Goal: Task Accomplishment & Management: Manage account settings

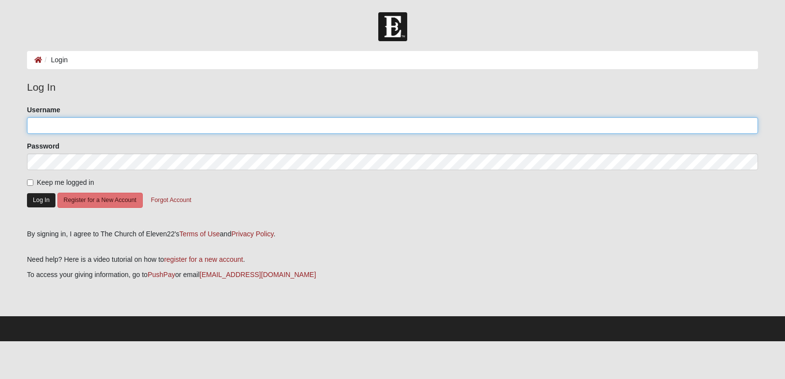
type input "sjsalomao"
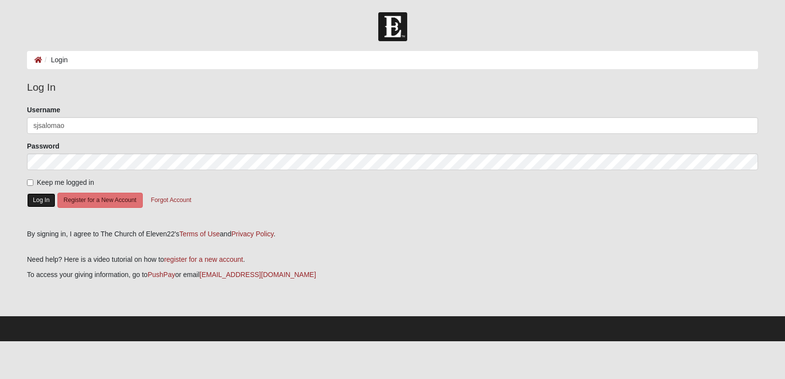
click at [42, 201] on button "Log In" at bounding box center [41, 200] width 28 height 14
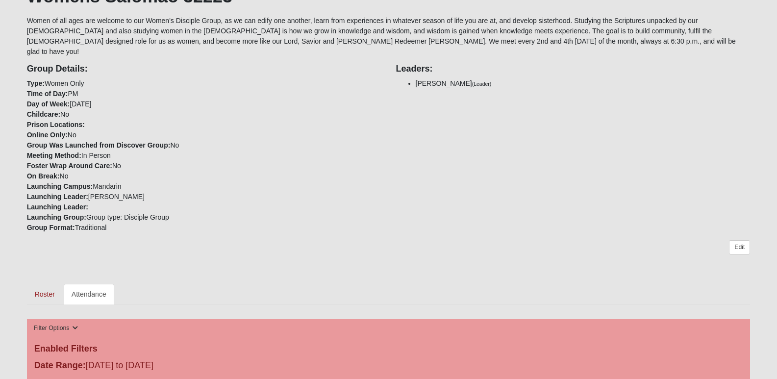
scroll to position [294, 0]
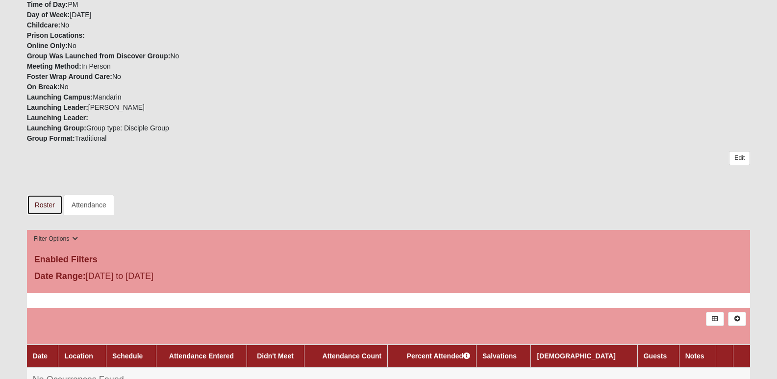
click at [51, 196] on link "Roster" at bounding box center [45, 205] width 36 height 21
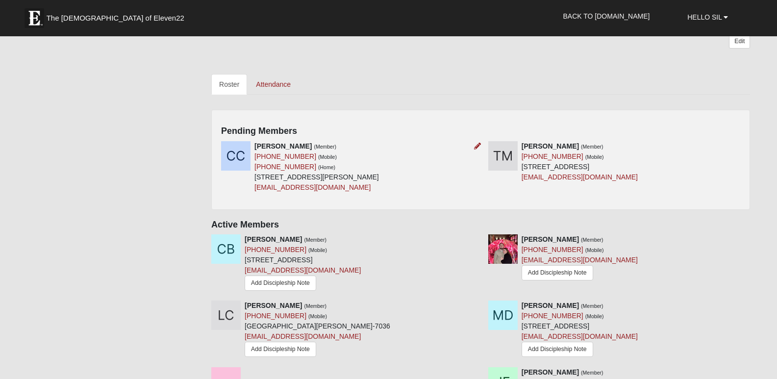
scroll to position [441, 0]
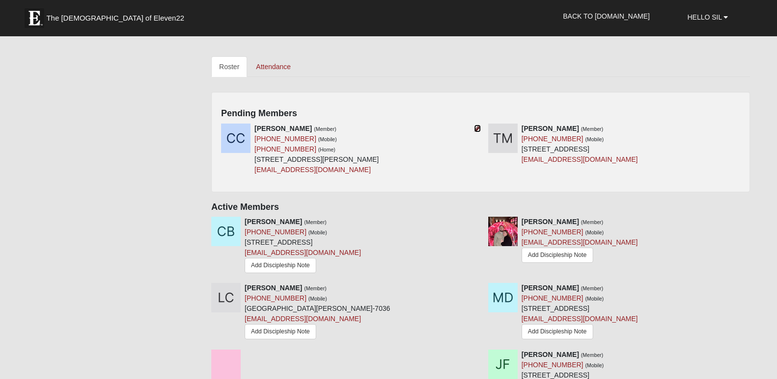
click at [479, 125] on icon at bounding box center [477, 128] width 7 height 7
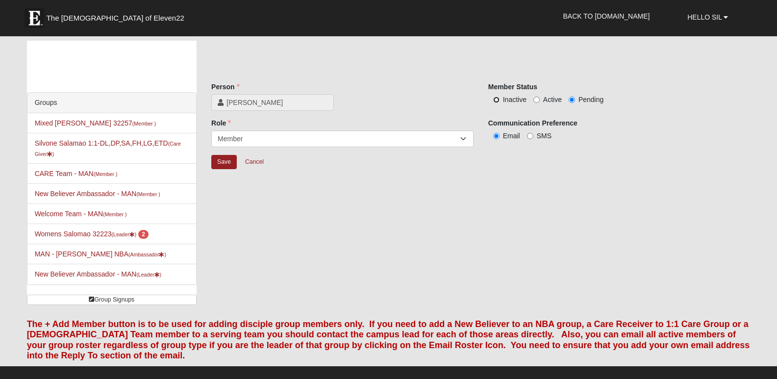
click at [498, 99] on input "Inactive" at bounding box center [496, 100] width 6 height 6
radio input "true"
click at [225, 162] on input "Save" at bounding box center [224, 162] width 26 height 14
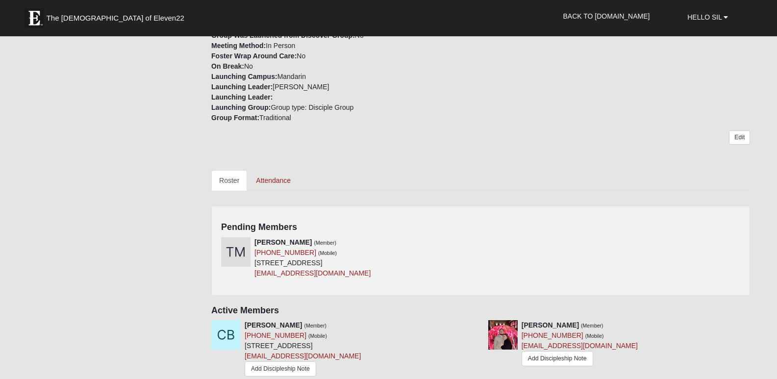
scroll to position [392, 0]
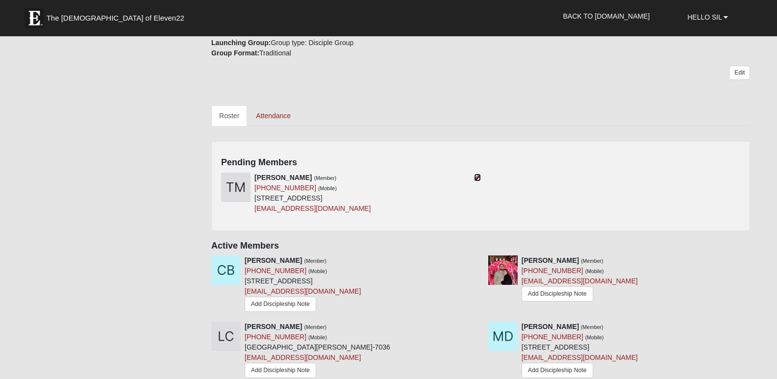
click at [476, 174] on icon at bounding box center [477, 177] width 7 height 7
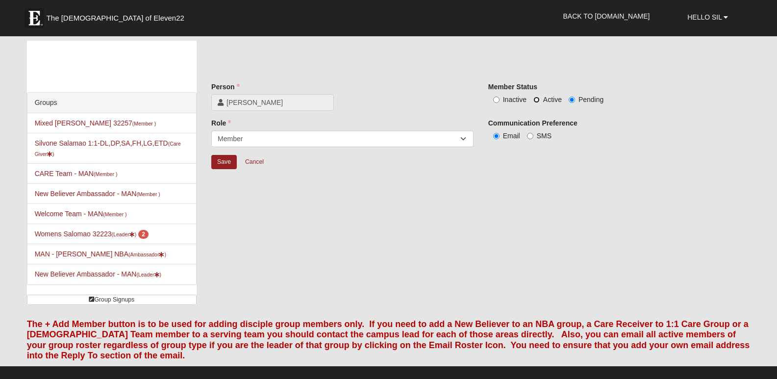
click at [536, 101] on input "Active" at bounding box center [537, 100] width 6 height 6
radio input "true"
click at [221, 161] on input "Save" at bounding box center [224, 162] width 26 height 14
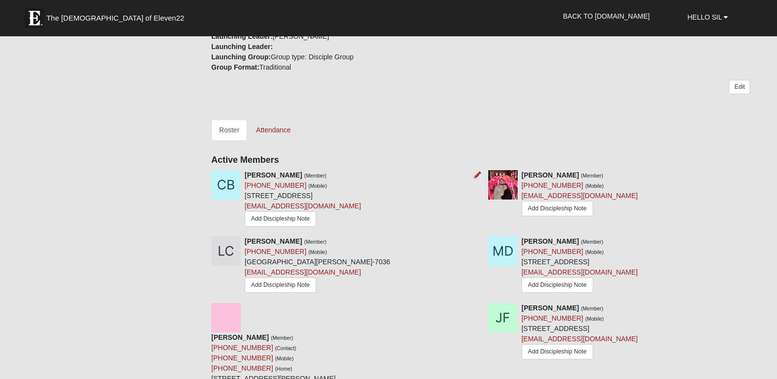
scroll to position [441, 0]
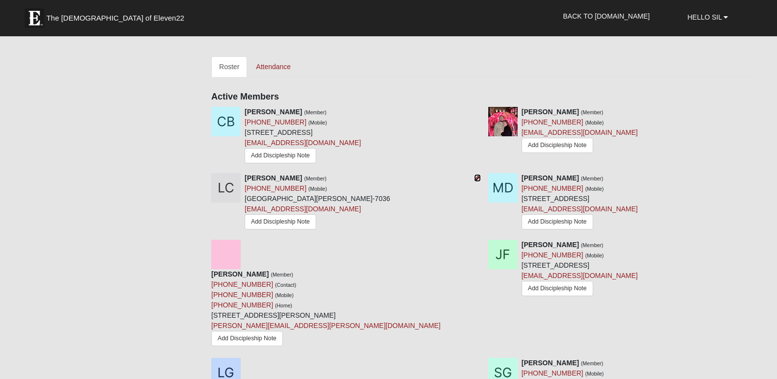
click at [476, 175] on icon at bounding box center [477, 178] width 7 height 7
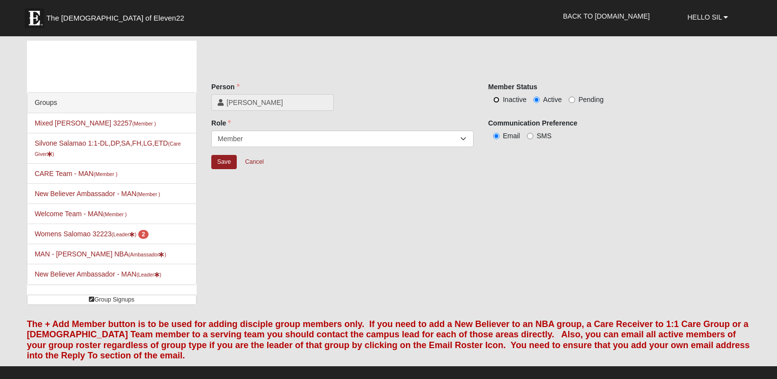
click at [496, 101] on input "Inactive" at bounding box center [496, 100] width 6 height 6
radio input "true"
click at [220, 160] on input "Save" at bounding box center [224, 162] width 26 height 14
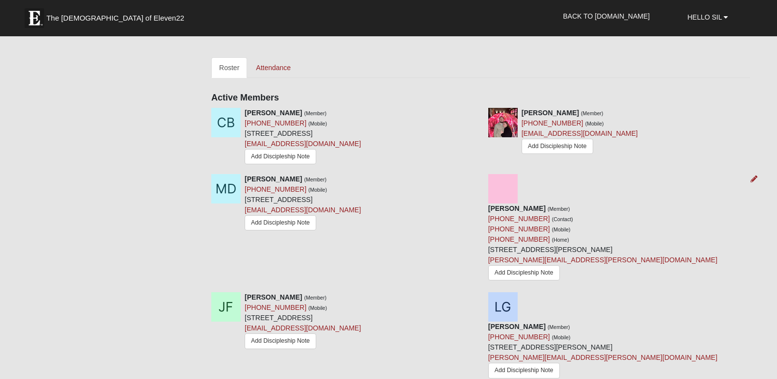
scroll to position [441, 0]
click at [754, 175] on icon at bounding box center [754, 178] width 7 height 7
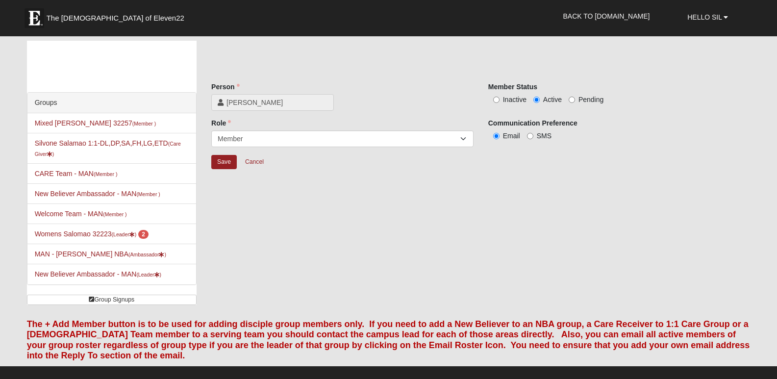
click at [500, 100] on label "Inactive" at bounding box center [507, 100] width 38 height 10
click at [500, 100] on input "Inactive" at bounding box center [496, 100] width 6 height 6
radio input "true"
click at [219, 160] on input "Save" at bounding box center [224, 162] width 26 height 14
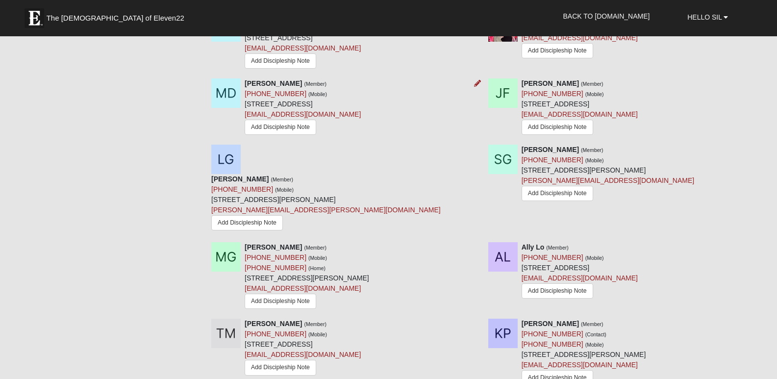
scroll to position [539, 0]
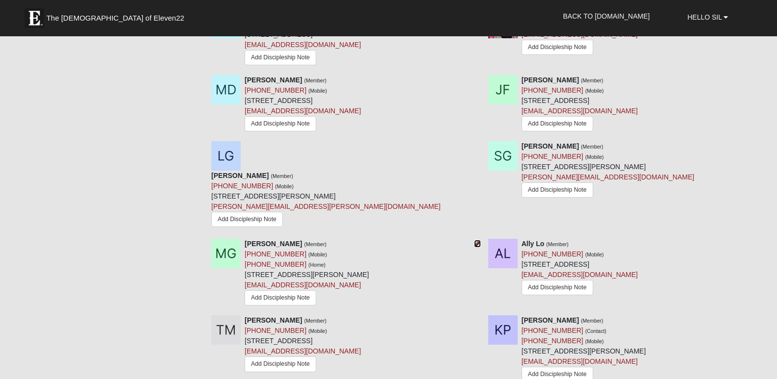
click at [478, 240] on icon at bounding box center [477, 243] width 7 height 7
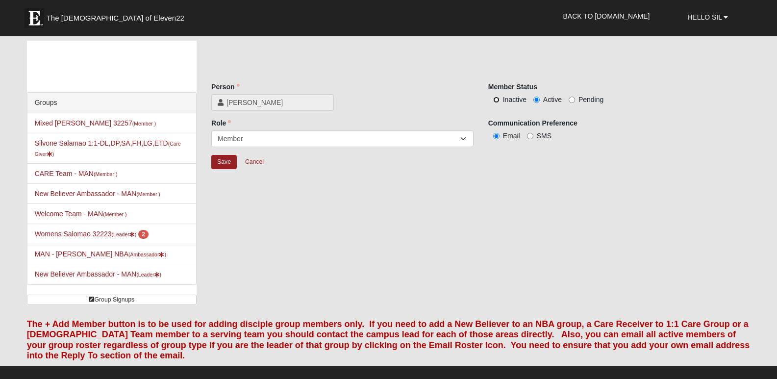
click at [498, 99] on input "Inactive" at bounding box center [496, 100] width 6 height 6
radio input "true"
click at [230, 159] on input "Save" at bounding box center [224, 162] width 26 height 14
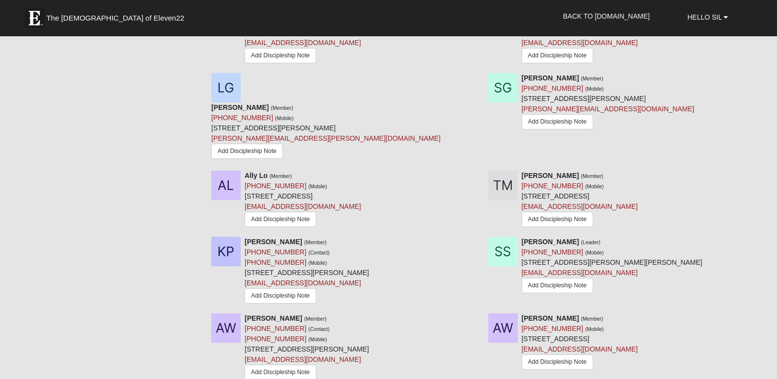
scroll to position [588, 0]
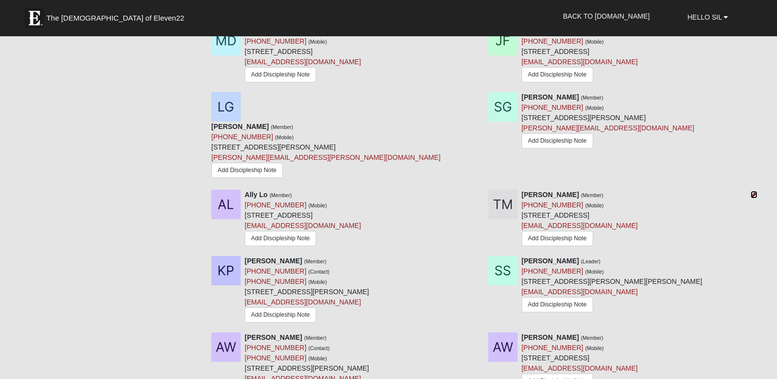
click at [753, 191] on icon at bounding box center [754, 194] width 7 height 7
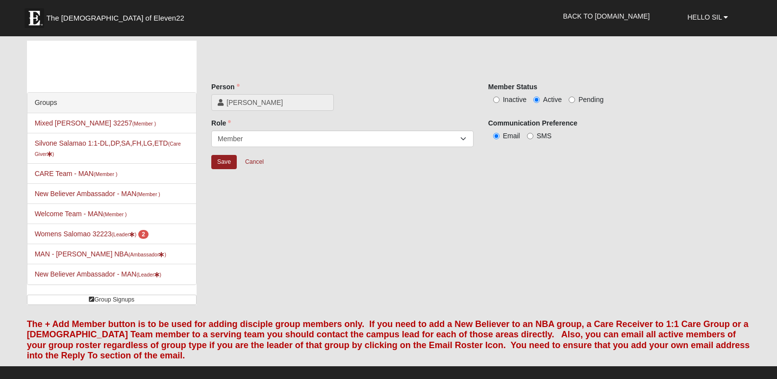
click at [496, 96] on label "Inactive" at bounding box center [507, 100] width 38 height 10
click at [496, 97] on input "Inactive" at bounding box center [496, 100] width 6 height 6
radio input "true"
click at [229, 162] on input "Save" at bounding box center [224, 162] width 26 height 14
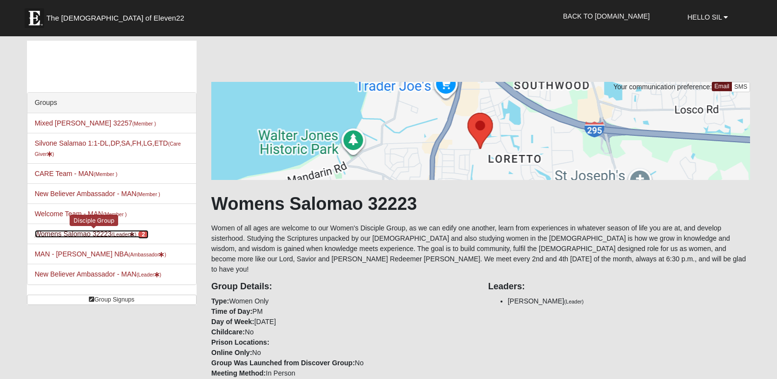
click at [116, 232] on small "(Leader )" at bounding box center [124, 234] width 25 height 6
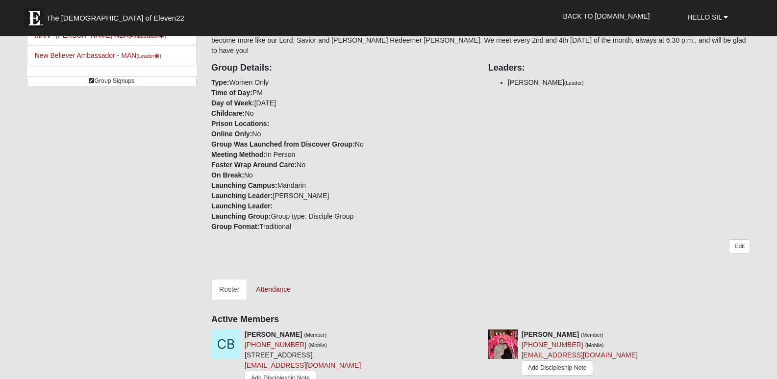
scroll to position [245, 0]
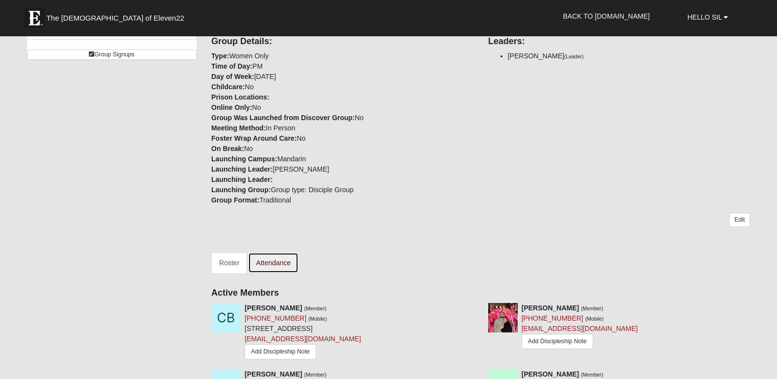
click at [275, 253] on link "Attendance" at bounding box center [273, 263] width 51 height 21
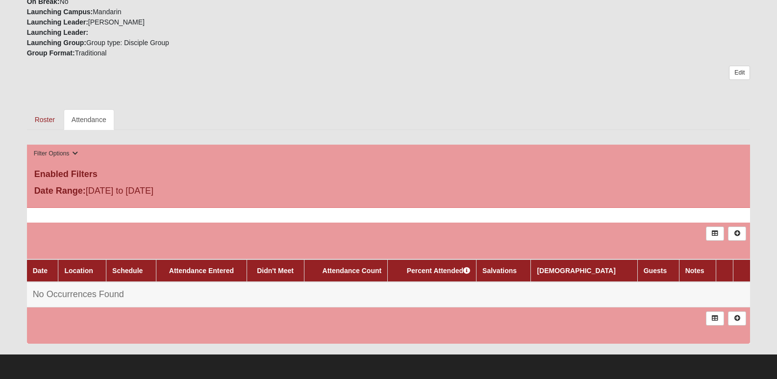
scroll to position [392, 0]
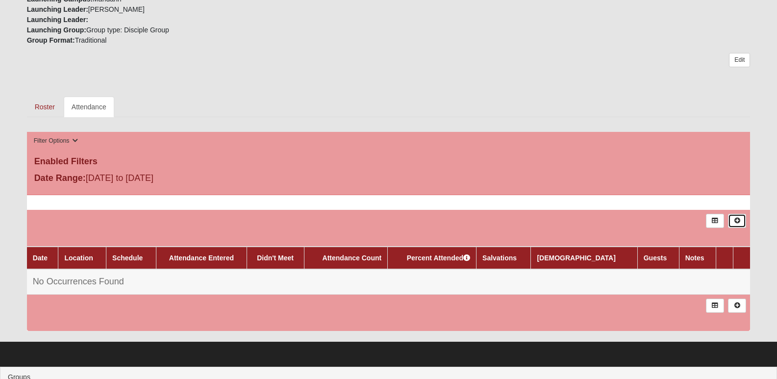
click at [740, 218] on icon at bounding box center [737, 221] width 7 height 6
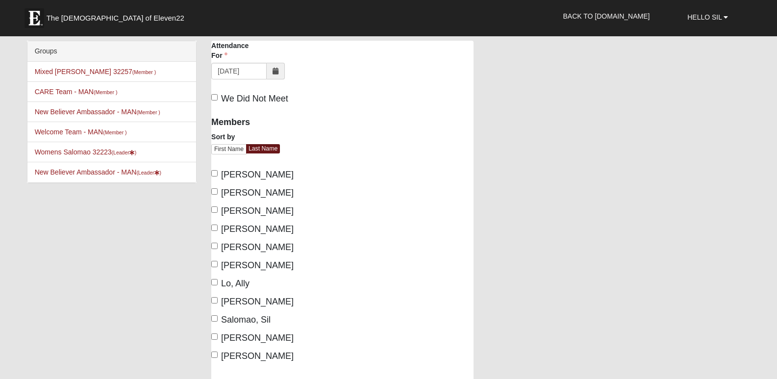
click at [274, 71] on icon at bounding box center [276, 71] width 6 height 7
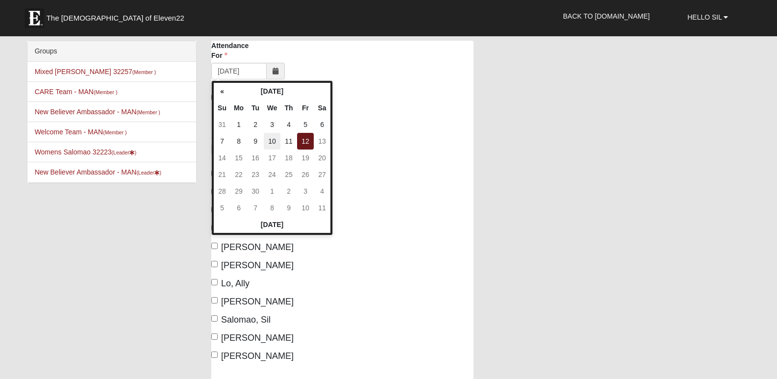
click at [275, 139] on td "10" at bounding box center [272, 141] width 17 height 17
type input "09/10/2025"
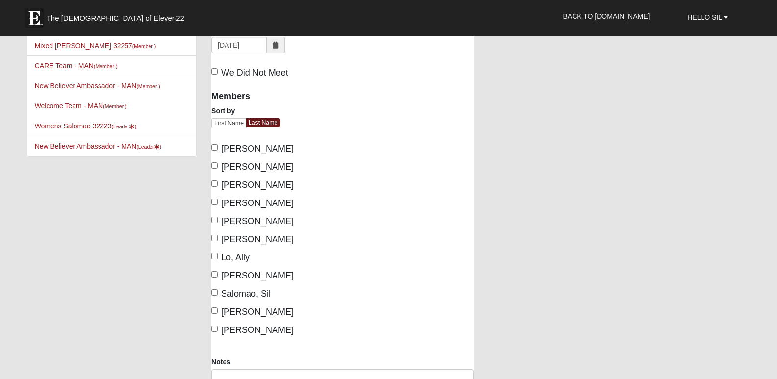
scroll to position [49, 0]
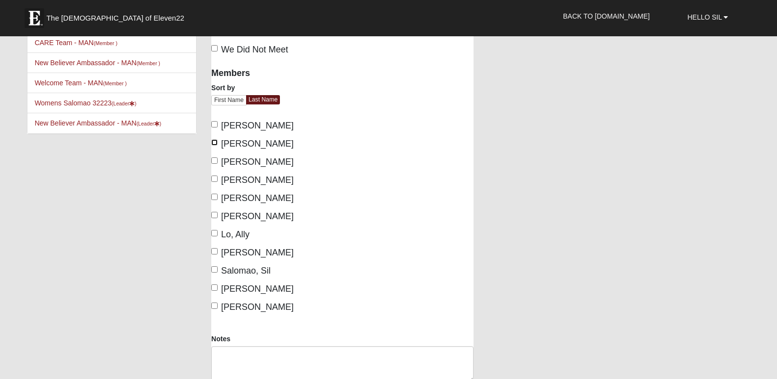
click at [215, 144] on input "Bembry, Courtney" at bounding box center [214, 142] width 6 height 6
checkbox input "true"
click at [211, 161] on div "Members Sort by First Name Last Name Basto, Cecilia Bembry, Courtney Davis, Mar…" at bounding box center [273, 197] width 138 height 272
click at [212, 161] on input "Davis, Margie" at bounding box center [214, 160] width 6 height 6
checkbox input "true"
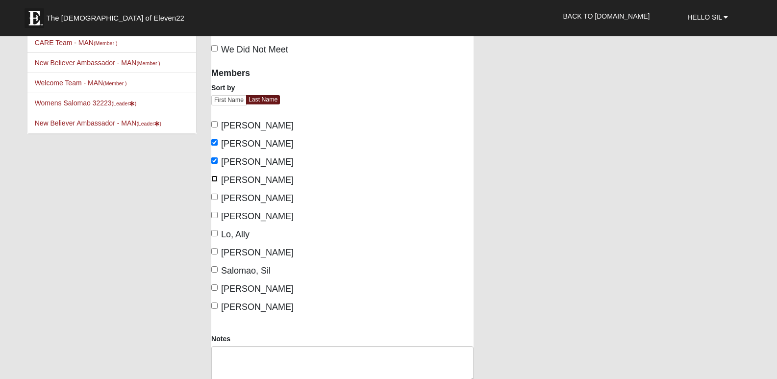
click at [214, 177] on input "Farhat, Julie" at bounding box center [214, 179] width 6 height 6
checkbox input "true"
click at [215, 196] on input "Galvin, Leanne" at bounding box center [214, 197] width 6 height 6
checkbox input "true"
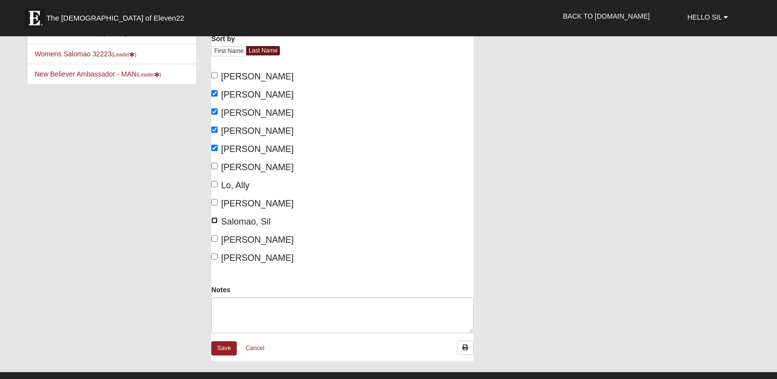
click at [212, 220] on input "Salomao, Sil" at bounding box center [214, 220] width 6 height 6
checkbox input "true"
click at [215, 238] on input "Walwyn, Amy" at bounding box center [214, 238] width 6 height 6
checkbox input "true"
click at [215, 256] on input "Wynn, April" at bounding box center [214, 257] width 6 height 6
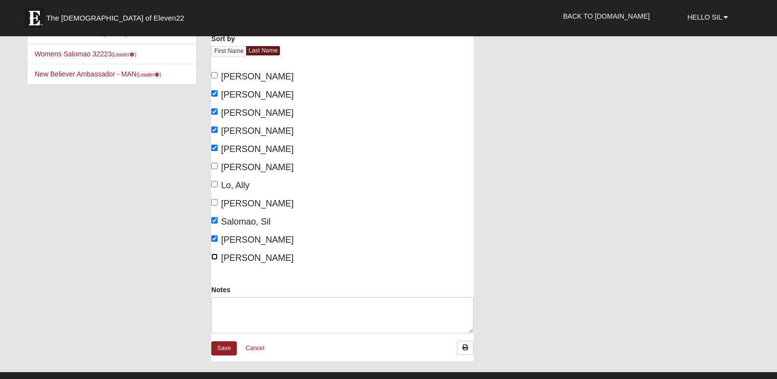
checkbox input "true"
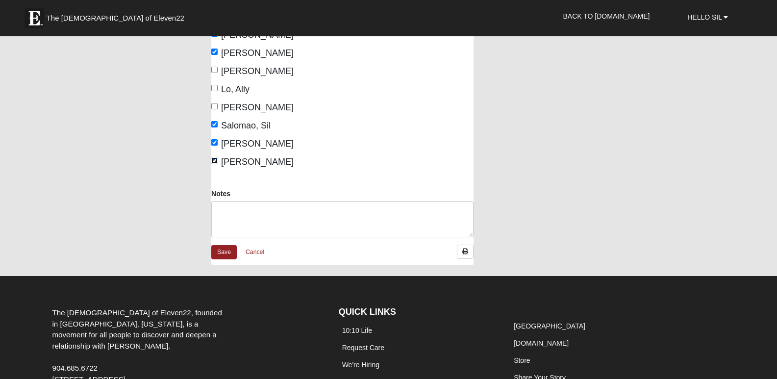
scroll to position [196, 0]
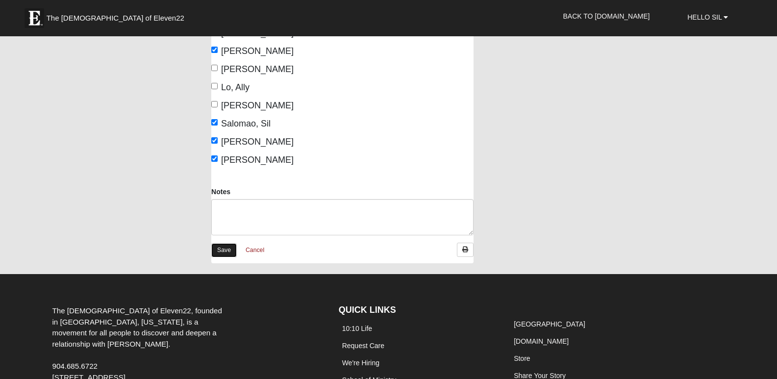
click at [228, 251] on link "Save" at bounding box center [224, 250] width 26 height 14
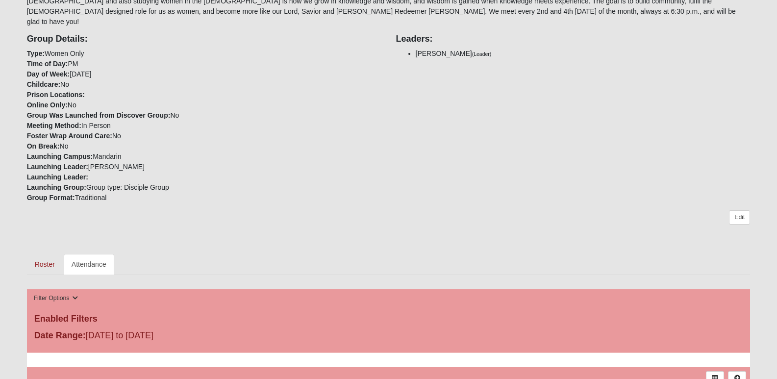
scroll to position [245, 0]
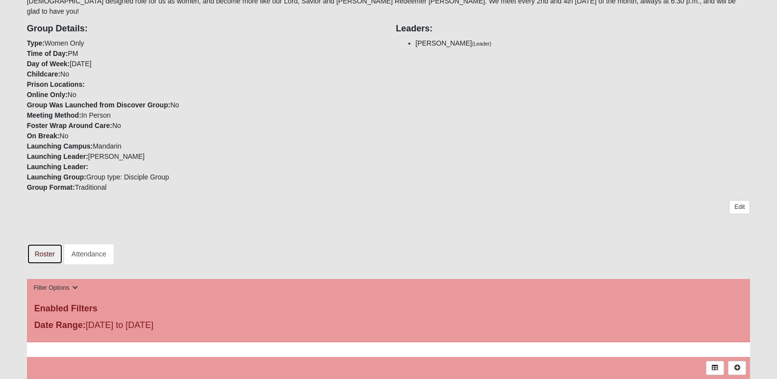
click at [47, 245] on link "Roster" at bounding box center [45, 254] width 36 height 21
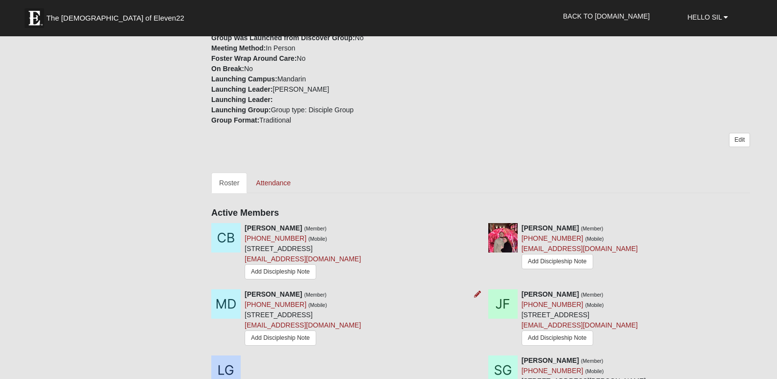
scroll to position [412, 0]
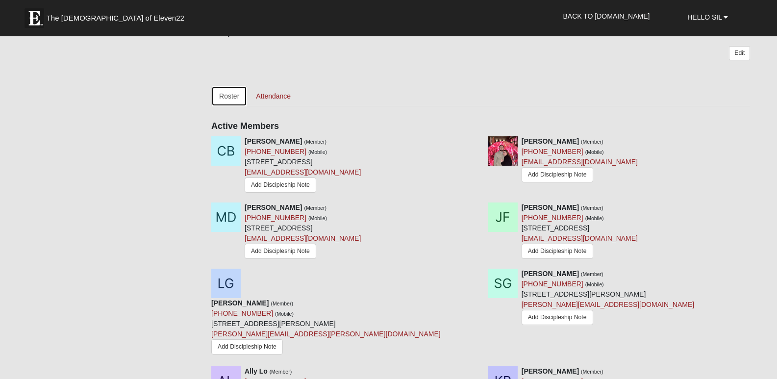
click at [229, 89] on link "Roster" at bounding box center [229, 96] width 36 height 21
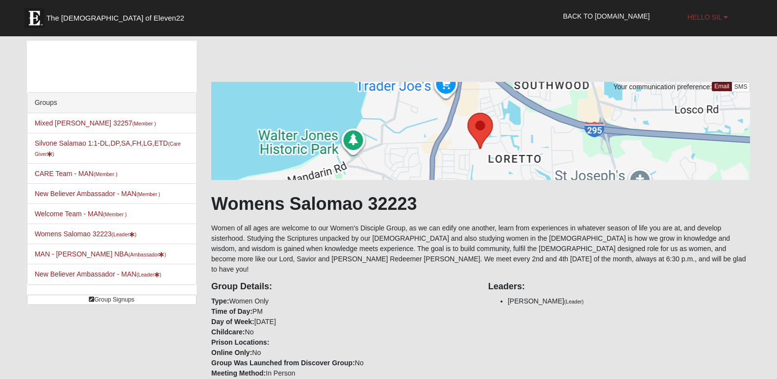
click at [727, 20] on b at bounding box center [726, 17] width 4 height 7
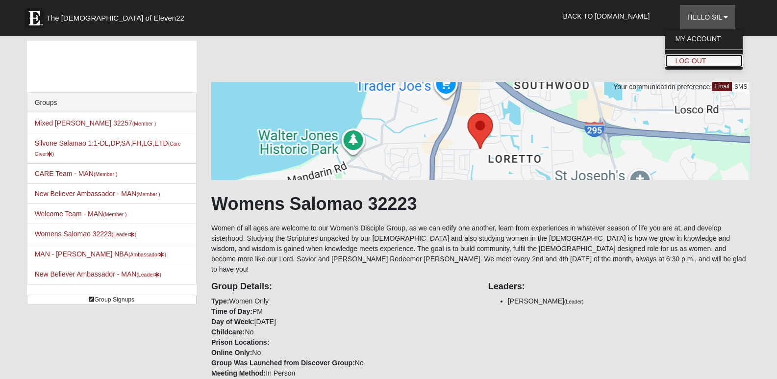
click at [688, 60] on link "Log Out" at bounding box center [703, 60] width 77 height 13
